Goal: Book appointment/travel/reservation

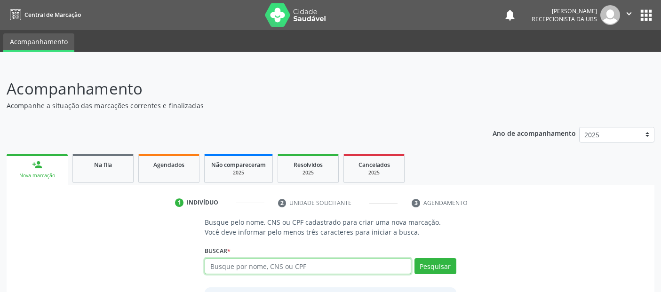
scroll to position [31, 0]
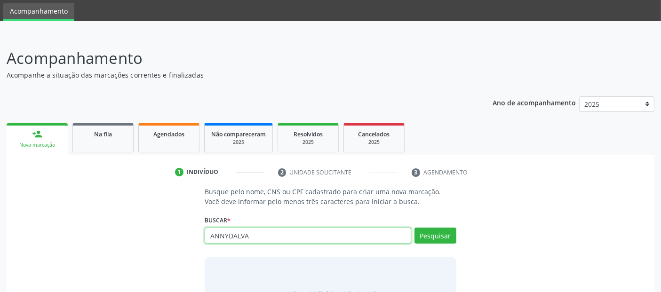
type input "ANNYDALVA"
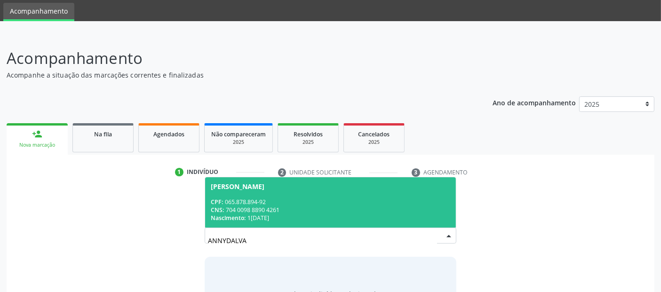
click at [262, 215] on div "Nascimento: 1[DATE]" at bounding box center [330, 218] width 239 height 8
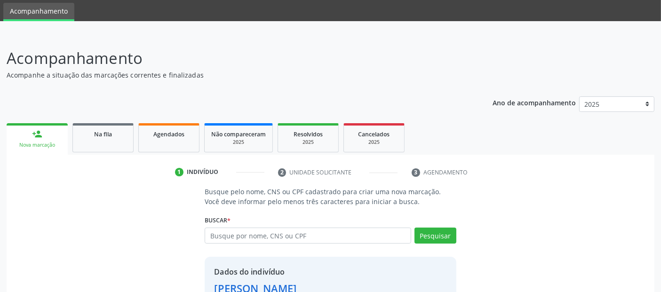
scroll to position [97, 0]
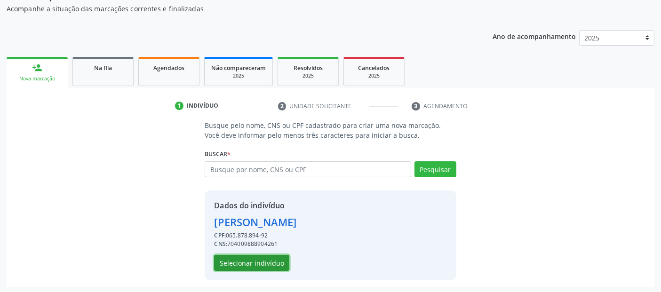
click at [243, 260] on button "Selecionar indivíduo" at bounding box center [251, 263] width 75 height 16
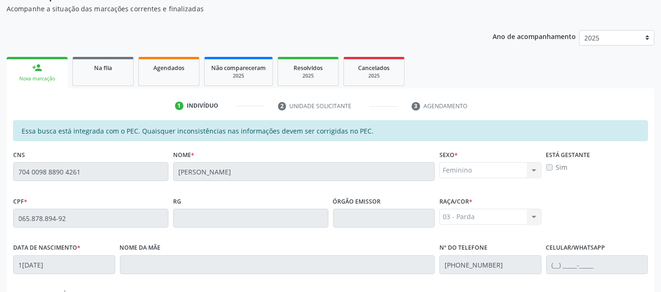
scroll to position [257, 0]
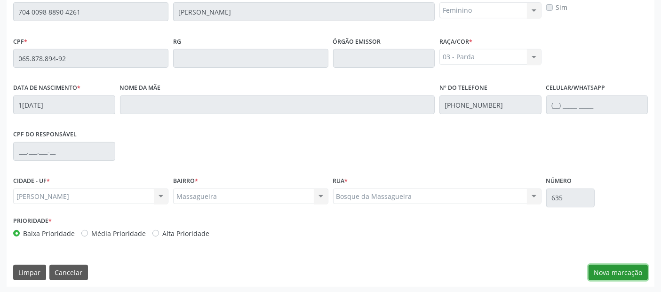
click at [604, 276] on button "Nova marcação" at bounding box center [618, 273] width 59 height 16
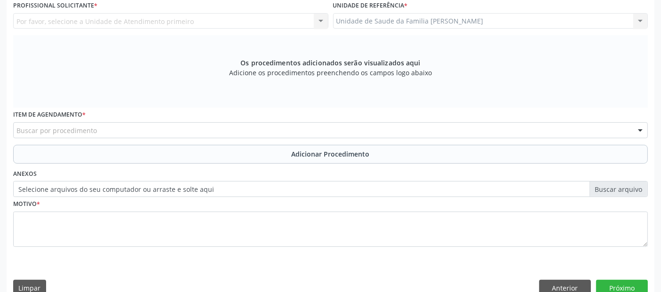
scroll to position [272, 0]
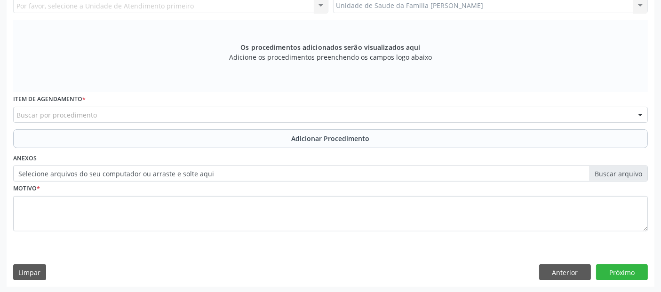
click at [390, 111] on div "Buscar por procedimento" at bounding box center [330, 115] width 635 height 16
click at [338, 121] on div "Item de agendamento * Buscar por procedimento 0304070076 - .Quimioterapia de Le…" at bounding box center [331, 110] width 640 height 37
click at [339, 108] on div "Buscar por procedimento" at bounding box center [330, 115] width 635 height 16
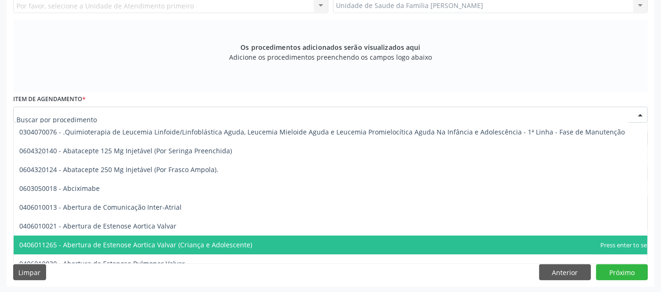
click at [339, 108] on div at bounding box center [330, 115] width 635 height 16
paste input "0301010048"
type input "0301010048"
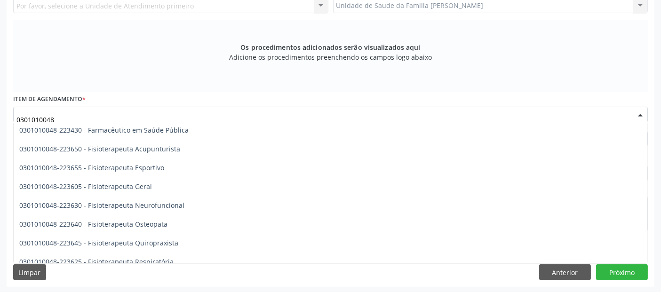
scroll to position [991, 0]
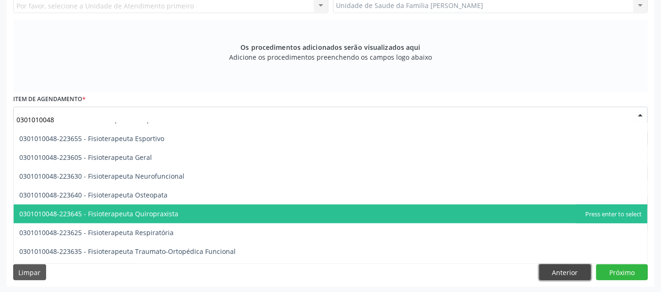
click at [581, 275] on button "Anterior" at bounding box center [565, 272] width 52 height 16
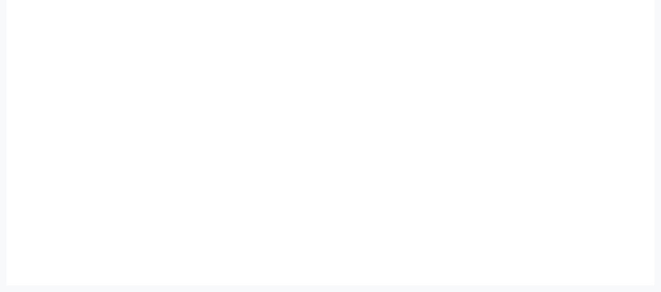
scroll to position [257, 0]
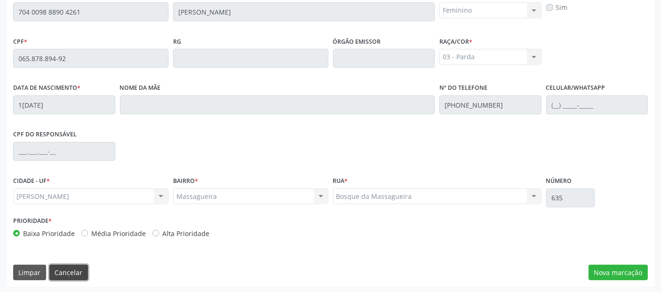
click at [74, 266] on button "Cancelar" at bounding box center [68, 273] width 39 height 16
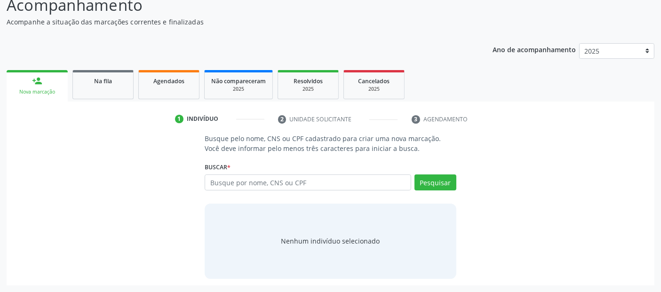
scroll to position [83, 0]
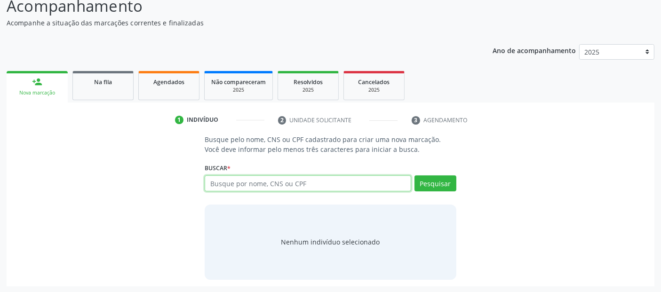
click at [230, 178] on input "text" at bounding box center [308, 184] width 206 height 16
paste input "028.513.164-86"
type input "028.513.164-86"
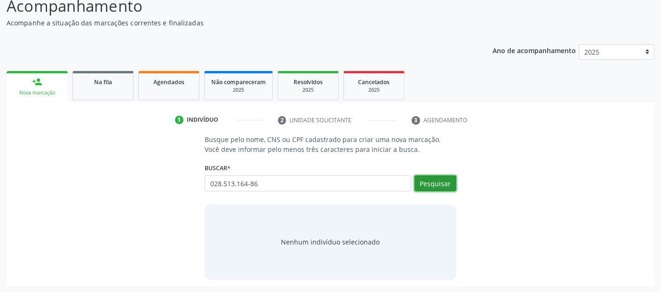
click at [437, 181] on button "Pesquisar" at bounding box center [436, 184] width 42 height 16
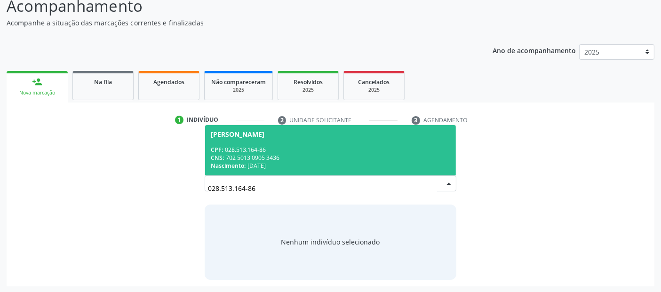
click at [296, 148] on div "CPF: 028.513.164-86" at bounding box center [330, 150] width 239 height 8
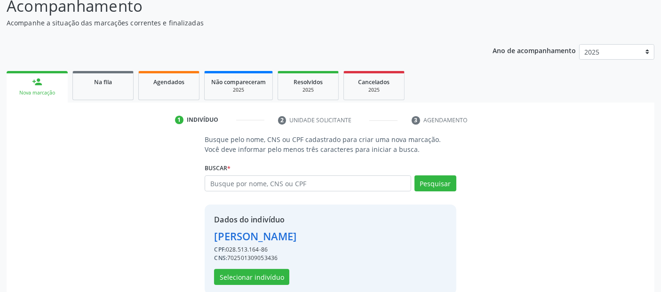
scroll to position [97, 0]
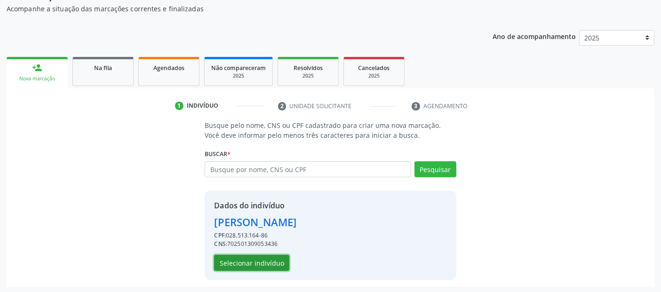
click at [233, 256] on button "Selecionar indivíduo" at bounding box center [251, 263] width 75 height 16
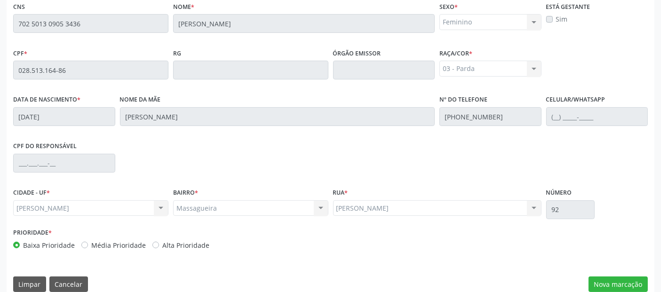
scroll to position [257, 0]
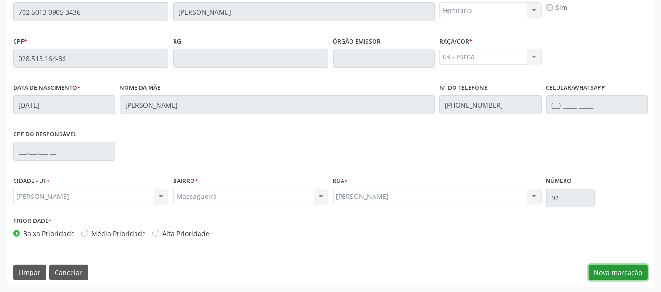
click at [608, 275] on button "Nova marcação" at bounding box center [618, 273] width 59 height 16
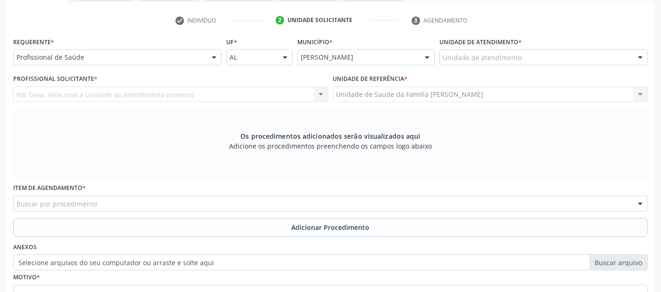
scroll to position [174, 0]
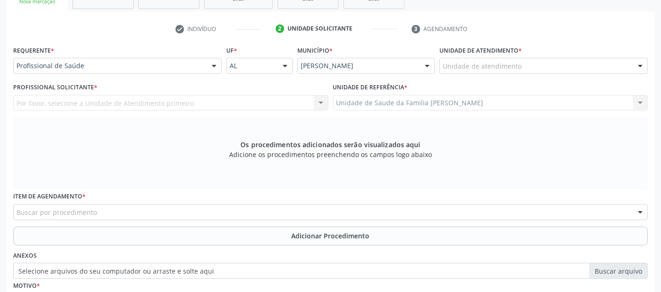
click at [84, 50] on div "Requerente * Profissional de Saúde Profissional de Saúde Paciente Nenhum result…" at bounding box center [117, 58] width 208 height 30
click at [72, 73] on div "Profissional de Saúde Profissional de Saúde Paciente Nenhum resultado encontrad…" at bounding box center [117, 66] width 208 height 16
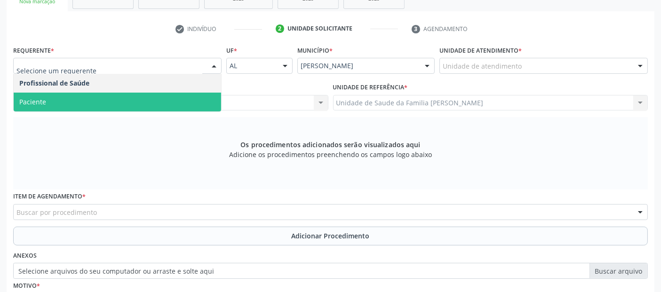
click at [52, 111] on div "Profissional de Saúde Paciente Nenhum resultado encontrado para: " " Não há nen…" at bounding box center [117, 93] width 208 height 38
click at [65, 105] on span "Paciente" at bounding box center [118, 102] width 208 height 19
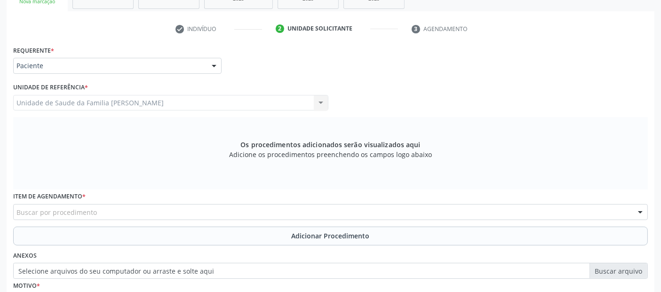
scroll to position [272, 0]
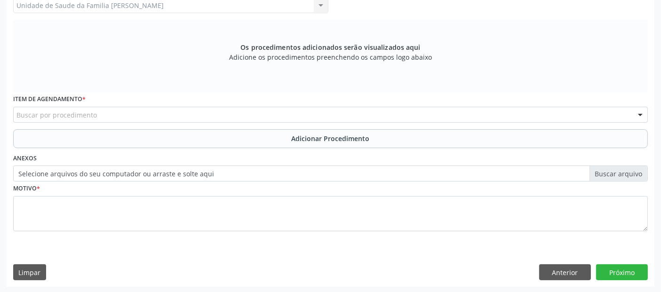
click at [263, 114] on div "Buscar por procedimento" at bounding box center [330, 115] width 635 height 16
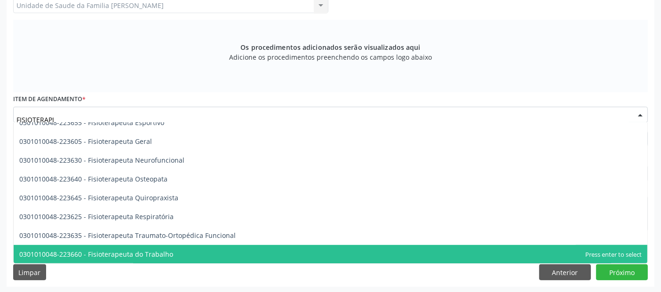
scroll to position [0, 0]
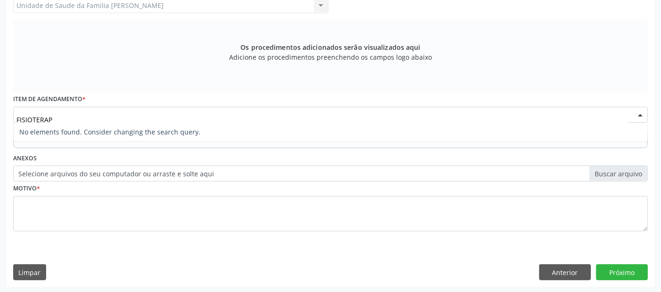
type input "FISIOTERA"
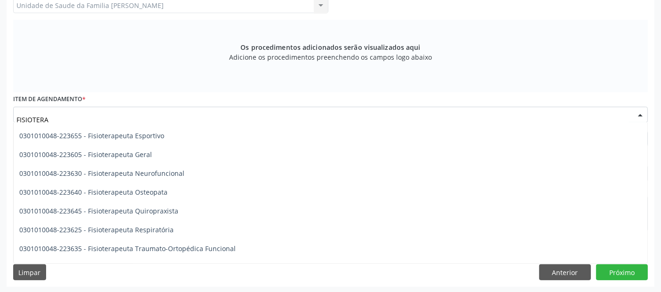
scroll to position [480, 0]
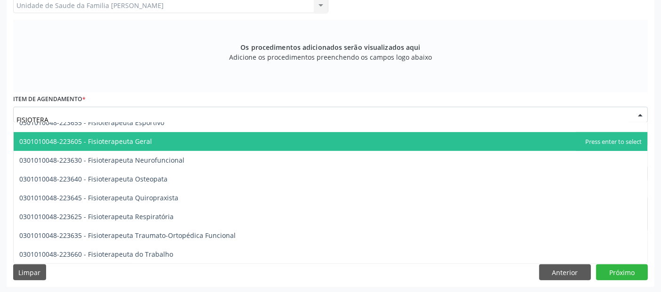
click at [149, 143] on span "0301010048-223605 - Fisioterapeuta Geral" at bounding box center [85, 141] width 133 height 9
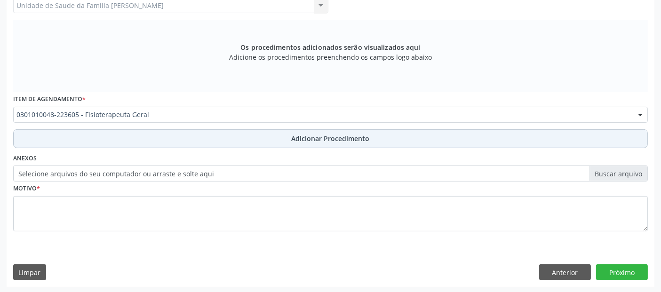
click at [189, 139] on button "Adicionar Procedimento" at bounding box center [330, 138] width 635 height 19
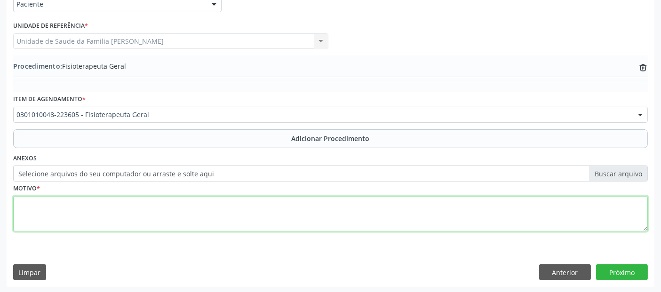
click at [158, 230] on textarea at bounding box center [330, 214] width 635 height 36
type textarea "EPICONDILITE LATERAL E MEDIAL BILATERAL."
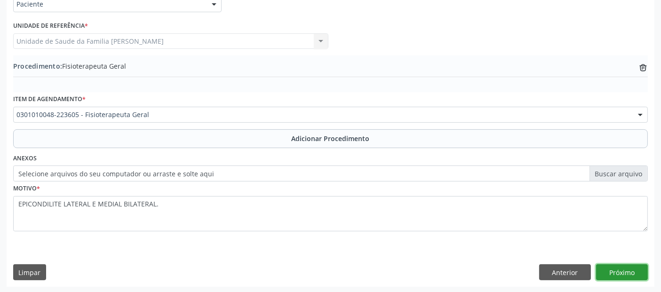
click at [620, 277] on button "Próximo" at bounding box center [622, 272] width 52 height 16
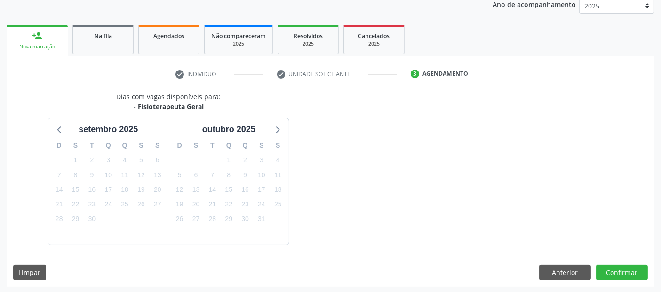
scroll to position [157, 0]
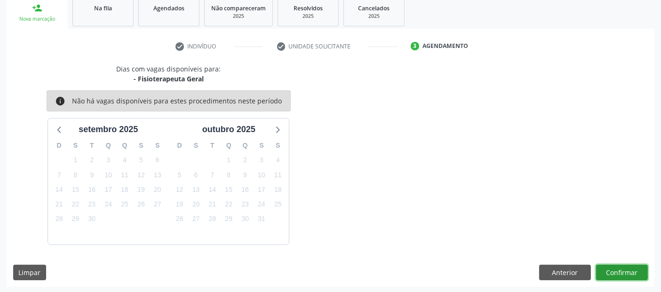
click at [621, 274] on button "Confirmar" at bounding box center [622, 273] width 52 height 16
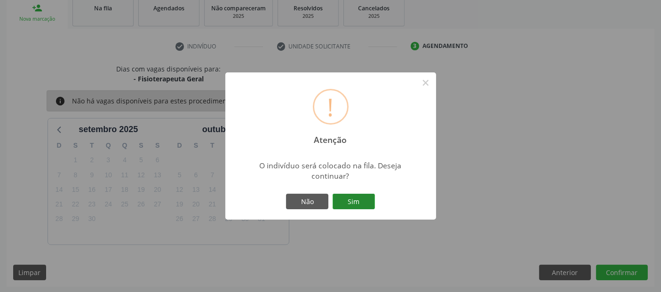
click at [360, 200] on button "Sim" at bounding box center [354, 202] width 42 height 16
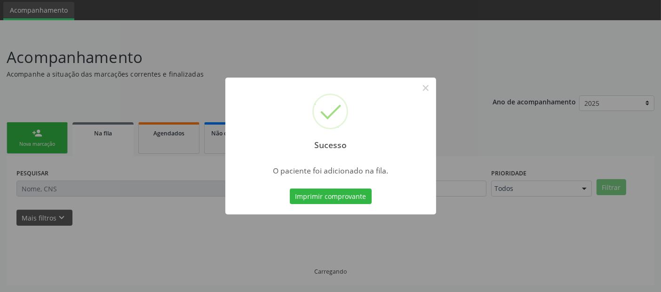
scroll to position [31, 0]
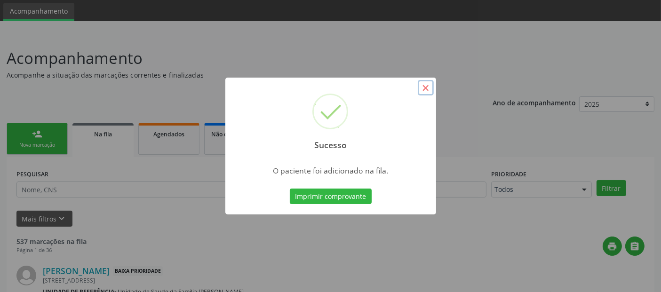
click at [422, 90] on button "×" at bounding box center [426, 88] width 16 height 16
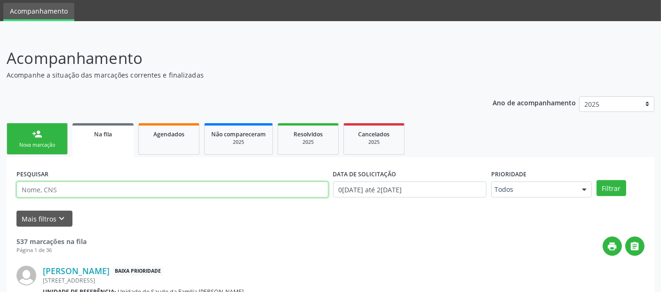
click at [103, 184] on input "text" at bounding box center [172, 190] width 312 height 16
type input "robevania"
click at [597, 180] on button "Filtrar" at bounding box center [612, 188] width 30 height 16
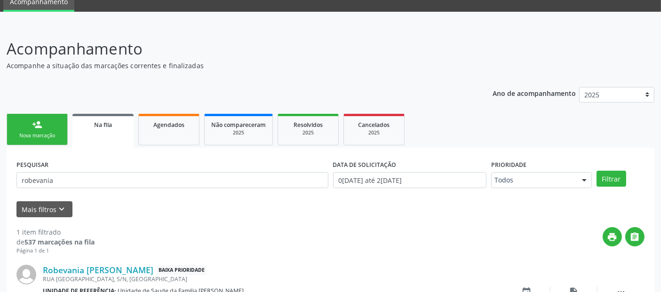
scroll to position [102, 0]
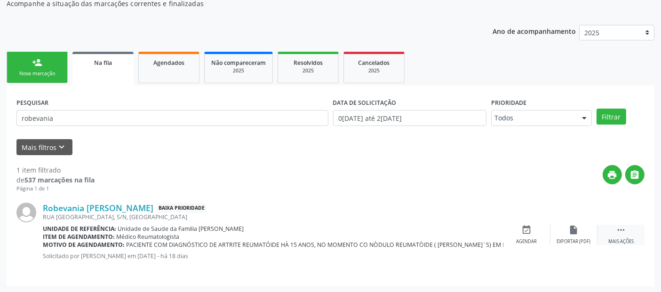
click at [623, 229] on icon "" at bounding box center [621, 230] width 10 height 10
click at [119, 211] on link "Robevania [PERSON_NAME]" at bounding box center [98, 208] width 111 height 10
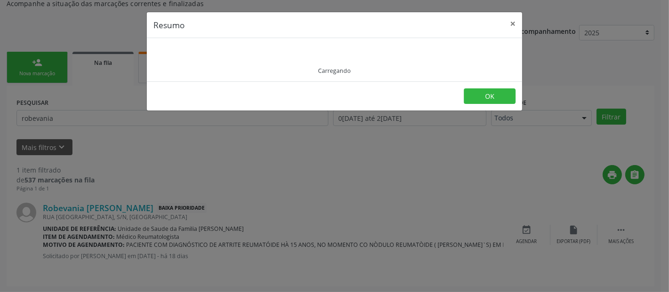
click at [412, 154] on div "Resumo × Carregando OK" at bounding box center [334, 146] width 669 height 292
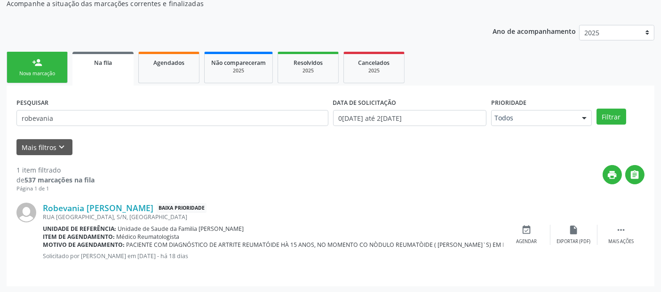
click at [402, 180] on div "print " at bounding box center [370, 179] width 550 height 28
click at [117, 205] on link "Robevania [PERSON_NAME]" at bounding box center [98, 208] width 111 height 10
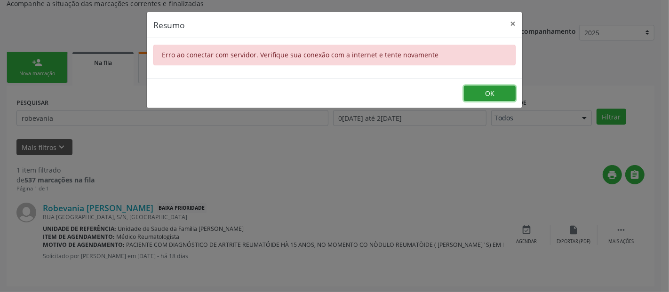
click at [490, 89] on button "OK" at bounding box center [490, 94] width 52 height 16
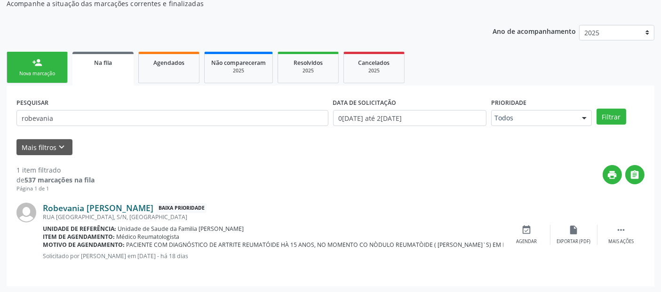
click at [104, 204] on link "Robevania [PERSON_NAME]" at bounding box center [98, 208] width 111 height 10
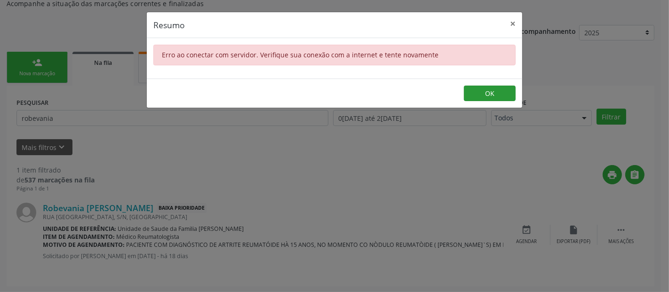
click at [476, 85] on footer "OK" at bounding box center [335, 94] width 376 height 30
click at [476, 86] on button "OK" at bounding box center [490, 94] width 52 height 16
